Goal: Information Seeking & Learning: Stay updated

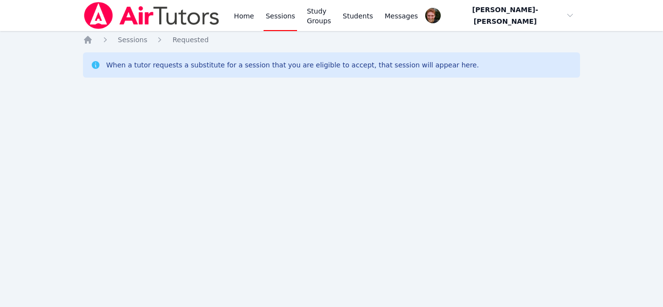
click at [6, 149] on div "Home Sessions Study Groups Students Messages Open user menu Vincent Astray-Cane…" at bounding box center [331, 153] width 663 height 307
